Goal: Book appointment/travel/reservation

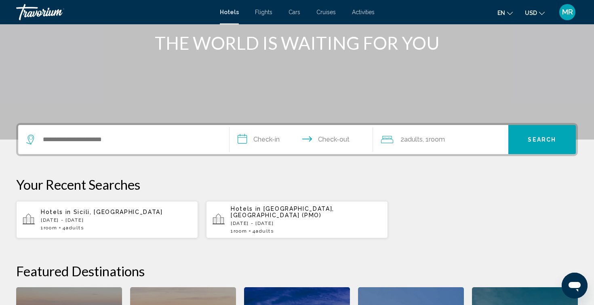
scroll to position [95, 0]
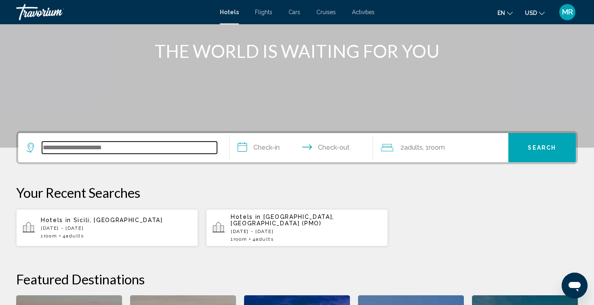
click at [189, 150] on input "Search widget" at bounding box center [129, 148] width 175 height 12
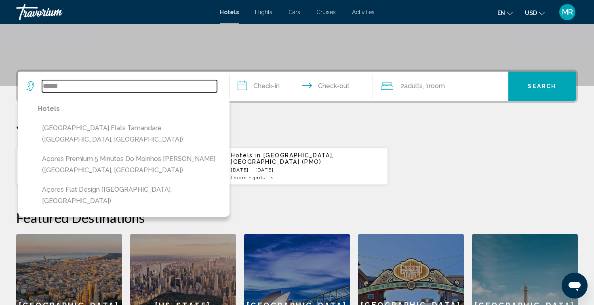
scroll to position [157, 0]
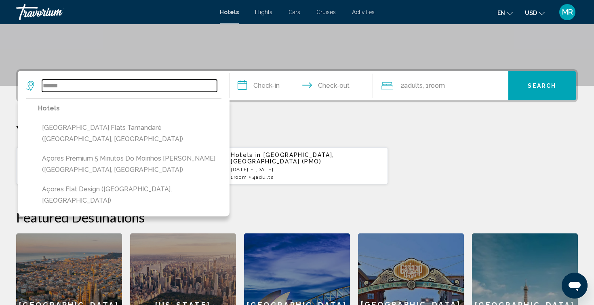
click at [67, 88] on input "******" at bounding box center [129, 86] width 175 height 12
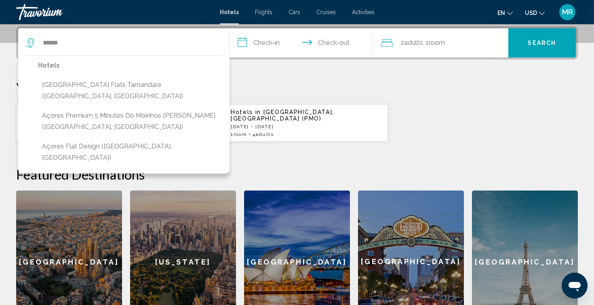
click at [67, 88] on button "[GEOGRAPHIC_DATA] Flats Tamandaré ([GEOGRAPHIC_DATA], [GEOGRAPHIC_DATA])" at bounding box center [130, 90] width 184 height 27
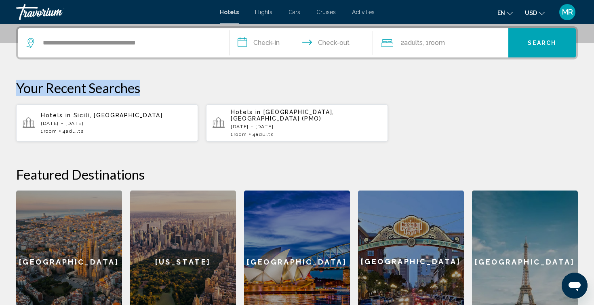
click at [67, 88] on p "Your Recent Searches" at bounding box center [297, 88] width 562 height 16
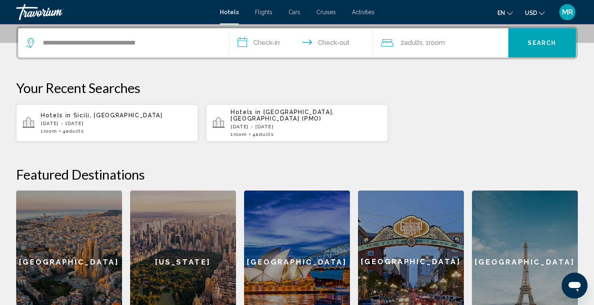
click at [75, 50] on div "**********" at bounding box center [123, 42] width 195 height 29
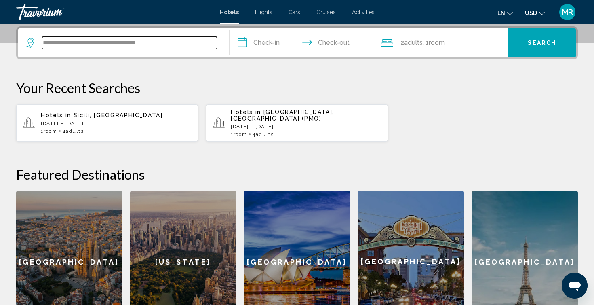
click at [83, 43] on input "**********" at bounding box center [129, 43] width 175 height 12
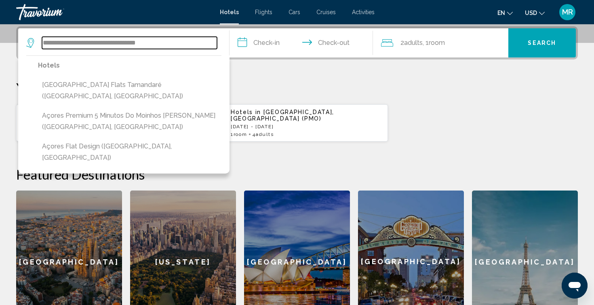
click at [89, 43] on input "**********" at bounding box center [129, 43] width 175 height 12
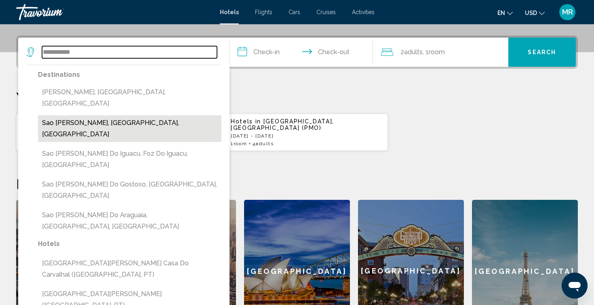
scroll to position [190, 0]
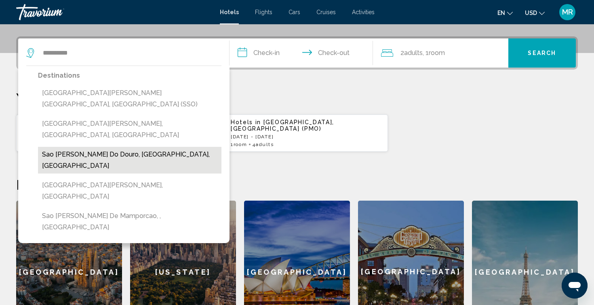
click at [116, 147] on button "Sao [PERSON_NAME] Do Douro, [GEOGRAPHIC_DATA], [GEOGRAPHIC_DATA]" at bounding box center [130, 160] width 184 height 27
type input "**********"
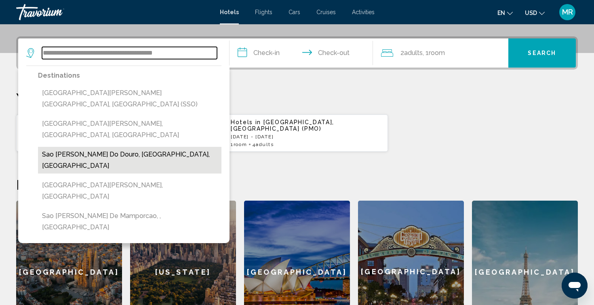
scroll to position [200, 0]
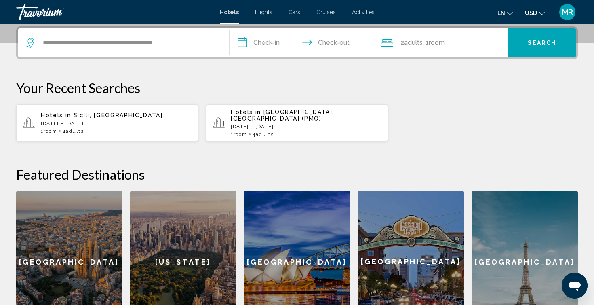
click at [266, 46] on input "**********" at bounding box center [303, 44] width 147 height 32
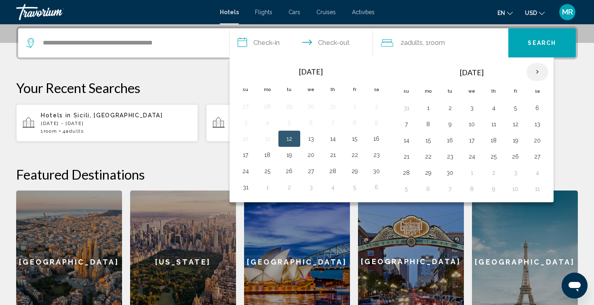
click at [538, 74] on th "Next month" at bounding box center [538, 72] width 22 height 18
click at [332, 141] on button "18" at bounding box center [333, 140] width 13 height 11
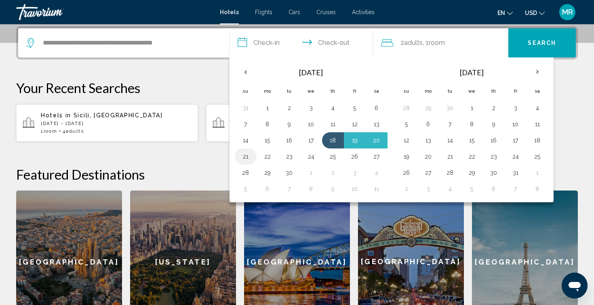
click at [248, 158] on button "21" at bounding box center [245, 156] width 13 height 11
type input "**********"
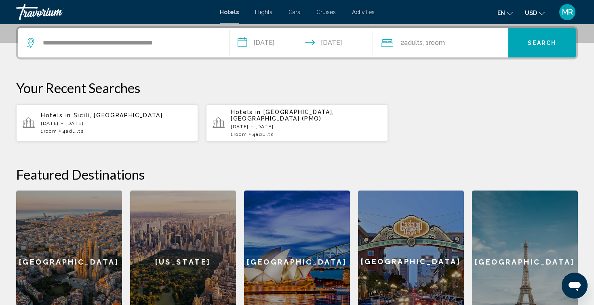
click at [537, 50] on button "Search" at bounding box center [543, 42] width 68 height 29
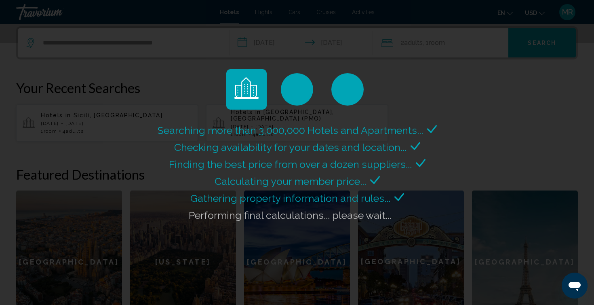
scroll to position [0, 0]
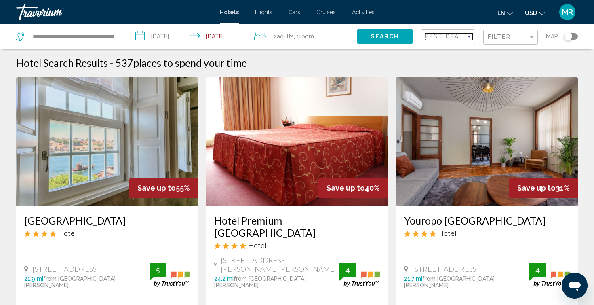
click at [468, 37] on div "Sort by" at bounding box center [470, 37] width 4 height 2
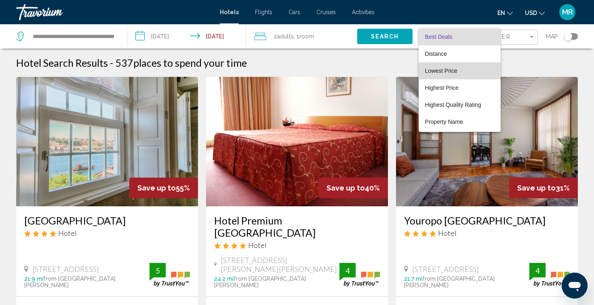
click at [470, 69] on span "Lowest Price" at bounding box center [459, 70] width 69 height 17
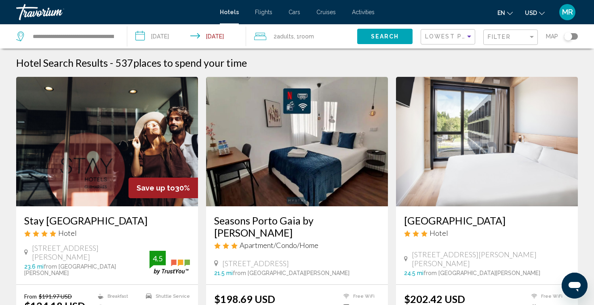
click at [571, 34] on div "Toggle map" at bounding box center [569, 36] width 8 height 8
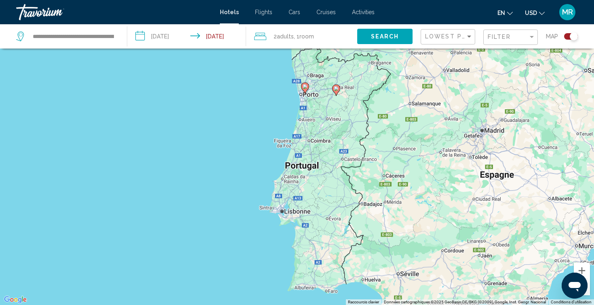
drag, startPoint x: 152, startPoint y: 251, endPoint x: 279, endPoint y: 122, distance: 180.5
click at [280, 121] on div "Pour activer le glissement avec le clavier, appuyez sur Alt+Entrée. Une fois ce…" at bounding box center [297, 152] width 594 height 305
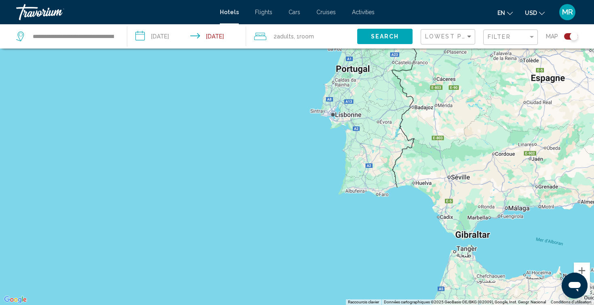
drag, startPoint x: 237, startPoint y: 263, endPoint x: 304, endPoint y: 121, distance: 157.0
click at [307, 118] on div "Pour activer le glissement avec le clavier, appuyez sur Alt+Entrée. Une fois ce…" at bounding box center [297, 152] width 594 height 305
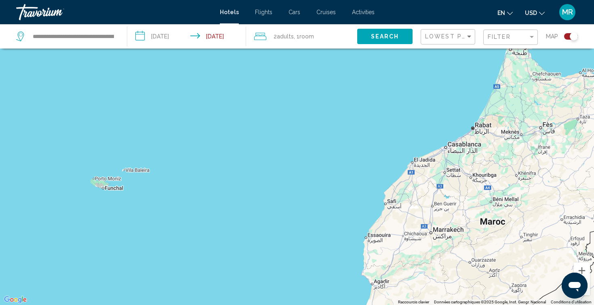
drag, startPoint x: 286, startPoint y: 200, endPoint x: 309, endPoint y: 58, distance: 143.8
click at [309, 58] on div "Pour activer le glissement avec le clavier, appuyez sur Alt+Entrée. Une fois ce…" at bounding box center [297, 152] width 594 height 305
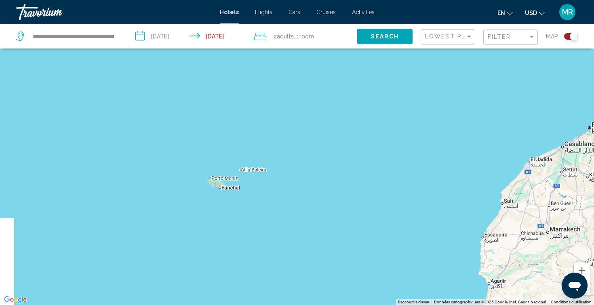
drag, startPoint x: 172, startPoint y: 212, endPoint x: 290, endPoint y: 212, distance: 117.3
click at [290, 212] on div "Main content" at bounding box center [297, 152] width 594 height 305
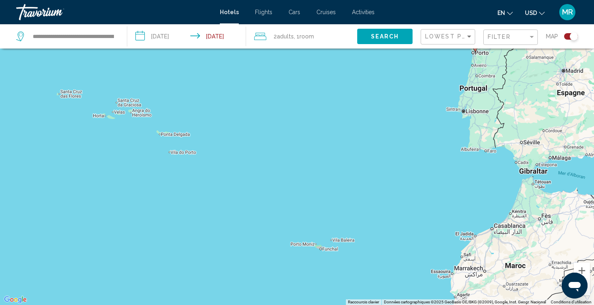
drag, startPoint x: 303, startPoint y: 198, endPoint x: 371, endPoint y: 246, distance: 83.2
click at [371, 246] on div "Pour activer le glissement avec le clavier, appuyez sur Alt+Entrée. Une fois ce…" at bounding box center [297, 152] width 594 height 305
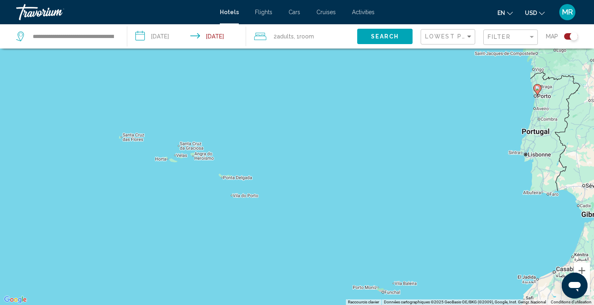
drag, startPoint x: 133, startPoint y: 140, endPoint x: 210, endPoint y: 192, distance: 92.9
click at [212, 192] on div "Pour activer le glissement avec le clavier, appuyez sur Alt+Entrée. Une fois ce…" at bounding box center [297, 152] width 594 height 305
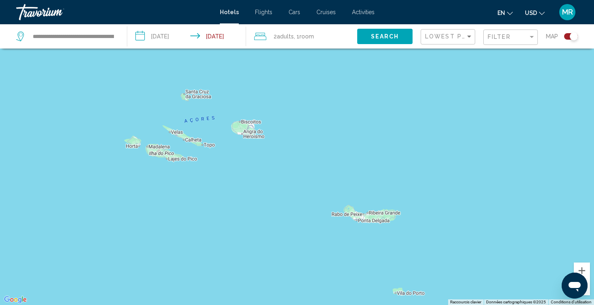
drag, startPoint x: 211, startPoint y: 155, endPoint x: 250, endPoint y: 214, distance: 70.3
click at [250, 214] on div "Main content" at bounding box center [297, 152] width 594 height 305
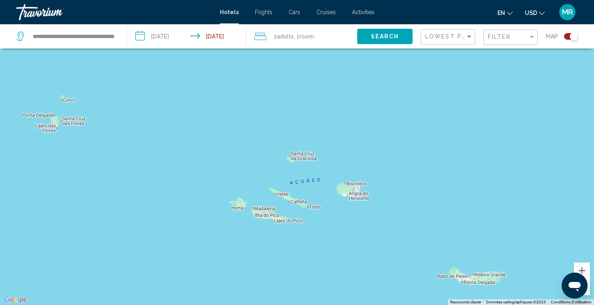
drag, startPoint x: 225, startPoint y: 168, endPoint x: 333, endPoint y: 233, distance: 125.3
click at [333, 233] on div "Main content" at bounding box center [297, 152] width 594 height 305
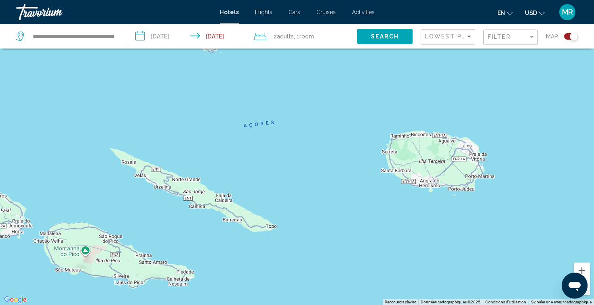
drag, startPoint x: 323, startPoint y: 183, endPoint x: 363, endPoint y: 281, distance: 106.0
click at [363, 282] on div "Main content" at bounding box center [297, 152] width 594 height 305
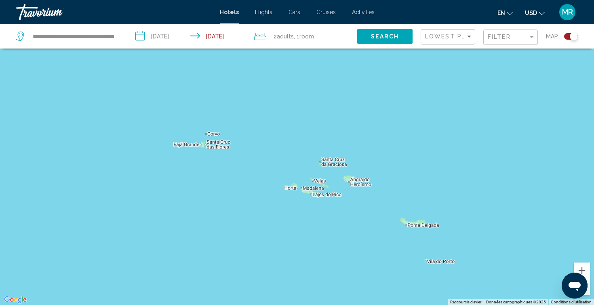
drag, startPoint x: 460, startPoint y: 222, endPoint x: 392, endPoint y: 196, distance: 72.3
click at [392, 196] on div "Main content" at bounding box center [297, 152] width 594 height 305
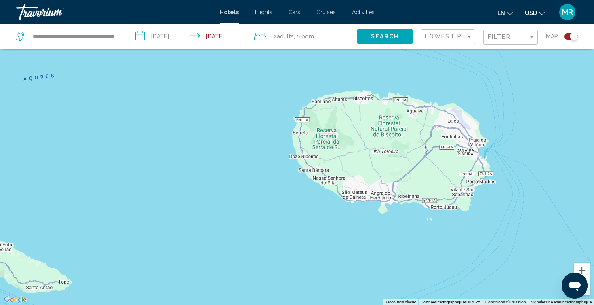
drag, startPoint x: 290, startPoint y: 182, endPoint x: 437, endPoint y: 225, distance: 152.9
click at [437, 225] on div "Main content" at bounding box center [297, 152] width 594 height 305
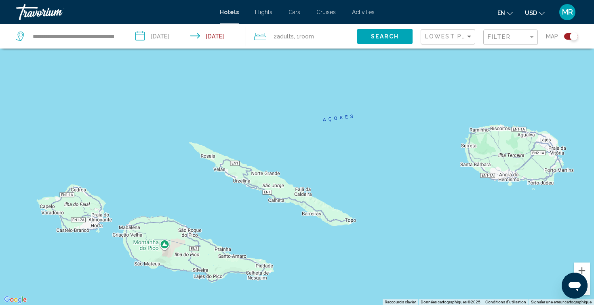
drag, startPoint x: 331, startPoint y: 222, endPoint x: 485, endPoint y: 190, distance: 157.7
click at [485, 190] on div "Main content" at bounding box center [297, 152] width 594 height 305
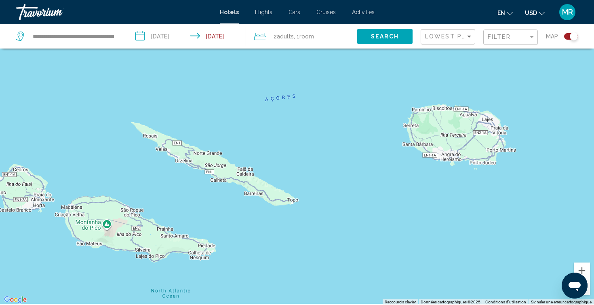
drag, startPoint x: 405, startPoint y: 170, endPoint x: 185, endPoint y: 65, distance: 244.2
click at [184, 65] on div "Main content" at bounding box center [297, 152] width 594 height 305
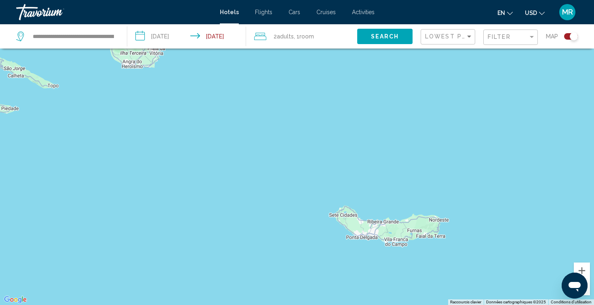
drag, startPoint x: 275, startPoint y: 155, endPoint x: 165, endPoint y: 152, distance: 109.7
click at [165, 152] on div "Main content" at bounding box center [297, 152] width 594 height 305
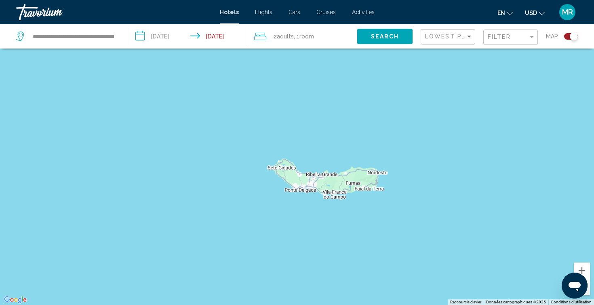
drag, startPoint x: 426, startPoint y: 250, endPoint x: 372, endPoint y: 203, distance: 72.0
click at [372, 203] on div "Main content" at bounding box center [297, 152] width 594 height 305
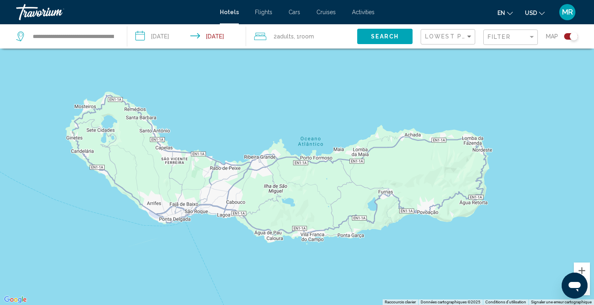
drag, startPoint x: 246, startPoint y: 211, endPoint x: 400, endPoint y: 278, distance: 168.2
click at [400, 278] on div "Main content" at bounding box center [297, 152] width 594 height 305
click at [571, 36] on div "Toggle map" at bounding box center [574, 36] width 8 height 8
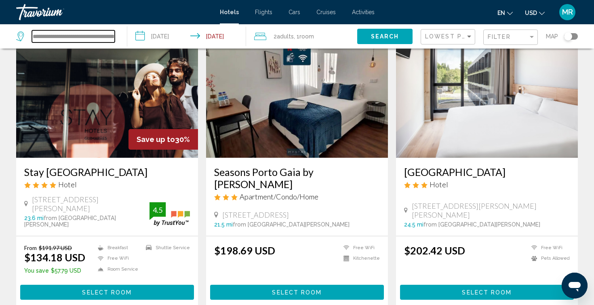
click at [53, 40] on input "**********" at bounding box center [73, 36] width 83 height 12
click at [53, 36] on input "**********" at bounding box center [73, 36] width 83 height 12
type input "*"
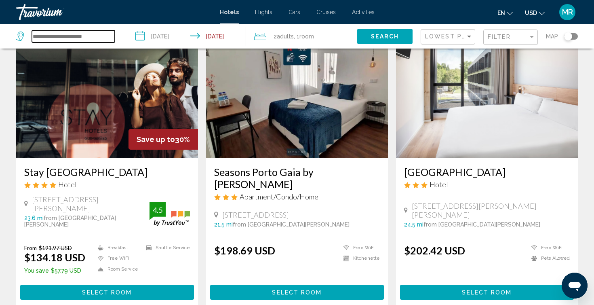
paste input "**********"
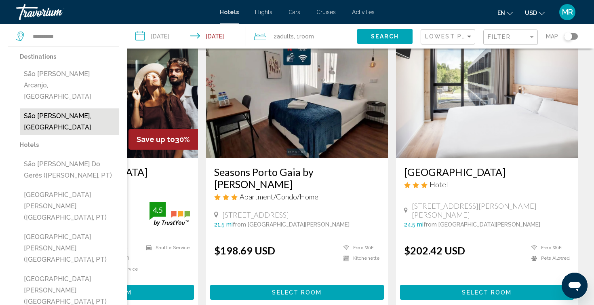
click at [74, 108] on button "São [PERSON_NAME], [GEOGRAPHIC_DATA]" at bounding box center [69, 121] width 99 height 27
type input "**********"
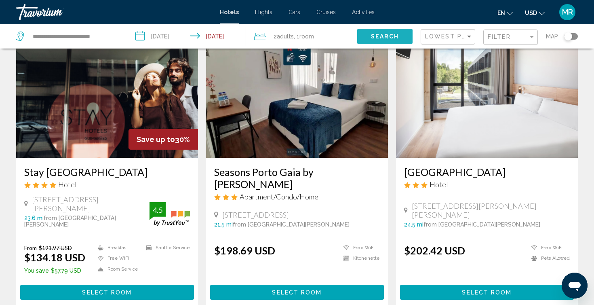
click at [374, 38] on span "Search" at bounding box center [385, 37] width 28 height 6
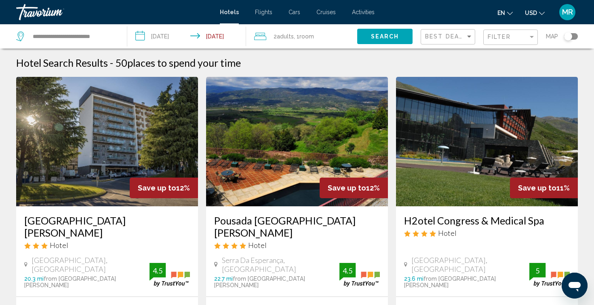
click at [573, 36] on div "Toggle map" at bounding box center [569, 36] width 8 height 8
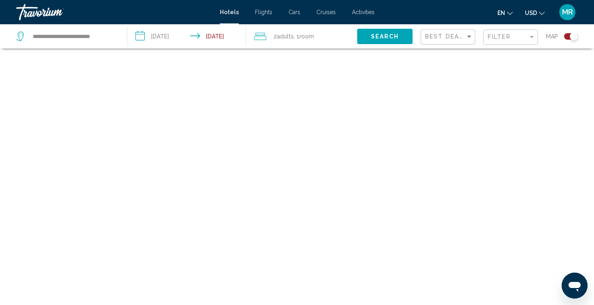
scroll to position [49, 0]
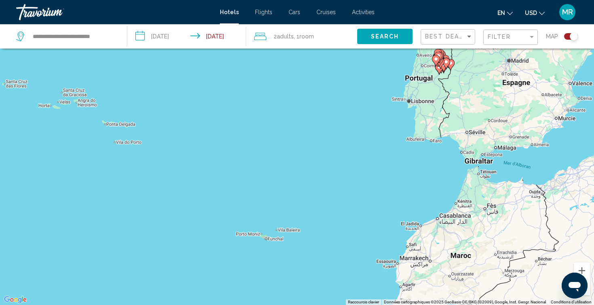
drag, startPoint x: 260, startPoint y: 275, endPoint x: 364, endPoint y: 121, distance: 186.1
click at [364, 121] on div "Pour activer le glissement avec le clavier, appuyez sur Alt+Entrée. Une fois ce…" at bounding box center [297, 152] width 594 height 305
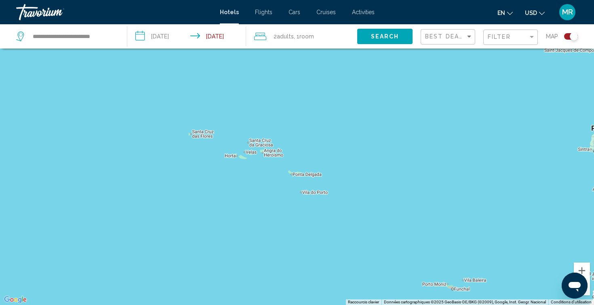
drag, startPoint x: 227, startPoint y: 147, endPoint x: 417, endPoint y: 197, distance: 195.8
click at [417, 197] on div "Pour activer le glissement avec le clavier, appuyez sur Alt+Entrée. Une fois ce…" at bounding box center [297, 152] width 594 height 305
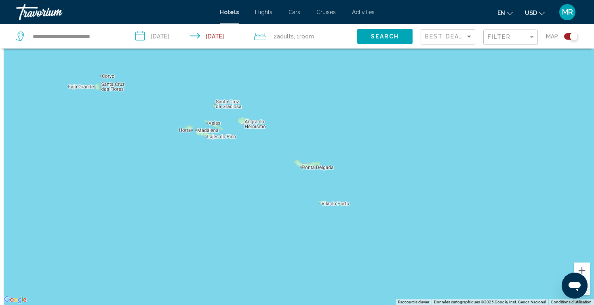
drag, startPoint x: 282, startPoint y: 185, endPoint x: 421, endPoint y: 201, distance: 139.2
click at [421, 201] on div "Main content" at bounding box center [297, 152] width 594 height 305
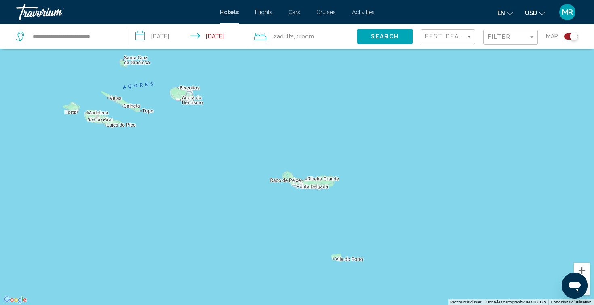
drag, startPoint x: 324, startPoint y: 171, endPoint x: 439, endPoint y: 213, distance: 122.9
click at [439, 213] on div "Main content" at bounding box center [297, 152] width 594 height 305
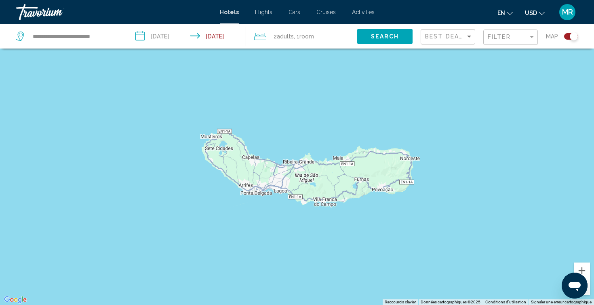
drag, startPoint x: 319, startPoint y: 201, endPoint x: 350, endPoint y: 253, distance: 60.8
click at [350, 253] on div "Main content" at bounding box center [297, 152] width 594 height 305
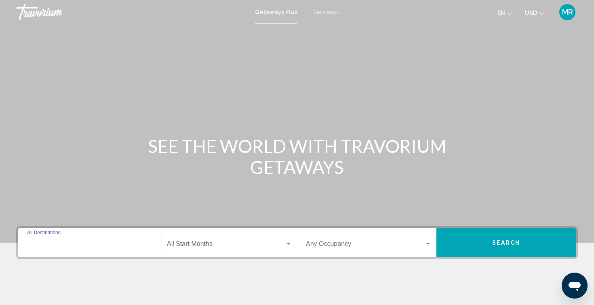
click at [71, 245] on input "Destination All Destinations" at bounding box center [90, 245] width 126 height 7
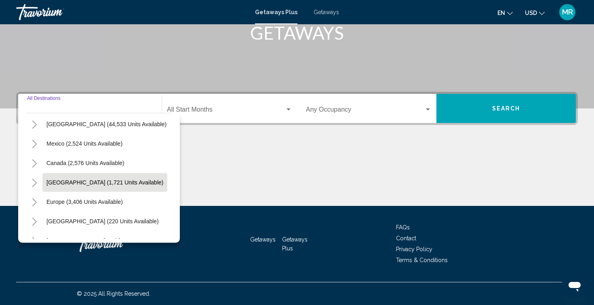
scroll to position [22, 0]
click at [36, 199] on icon "Toggle Europe (3,406 units available)" at bounding box center [34, 202] width 6 height 8
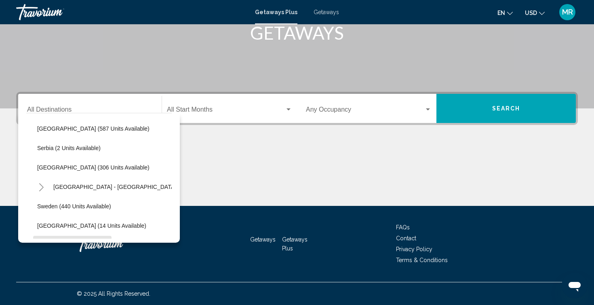
scroll to position [269, 2]
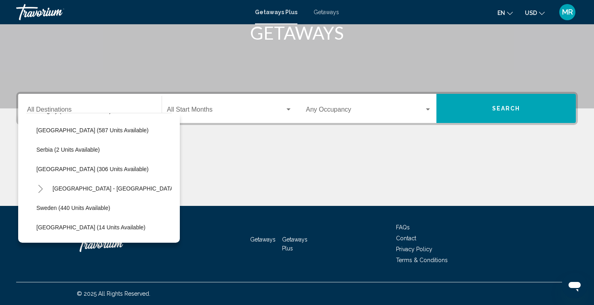
click at [36, 188] on button "Toggle Spain - Canary Islands (65 units available)" at bounding box center [40, 188] width 16 height 16
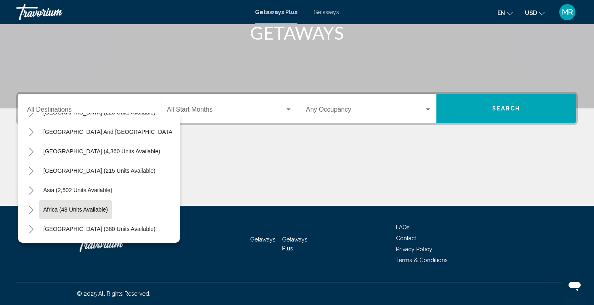
scroll to position [134, 0]
click at [30, 227] on icon "Toggle Middle East (380 units available)" at bounding box center [31, 229] width 6 height 8
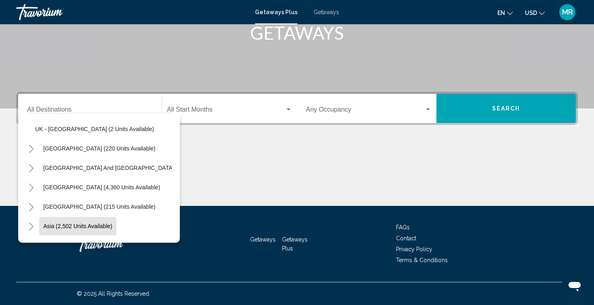
scroll to position [495, 3]
